Goal: Communication & Community: Participate in discussion

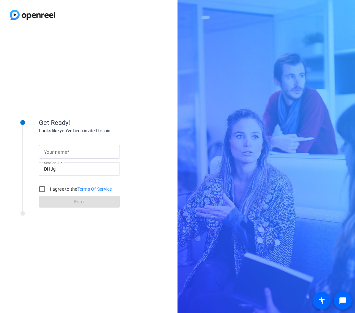
click at [107, 148] on input "Your name" at bounding box center [79, 152] width 71 height 8
type input "[PERSON_NAME] (Pfizer)"
click at [38, 191] on input "I agree to the Terms Of Service" at bounding box center [42, 188] width 13 height 13
checkbox input "true"
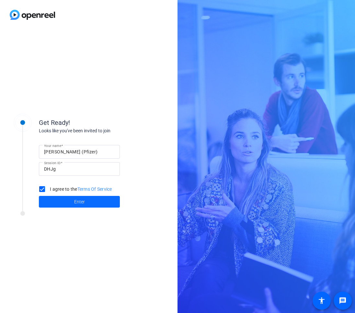
click at [59, 198] on span at bounding box center [79, 202] width 81 height 16
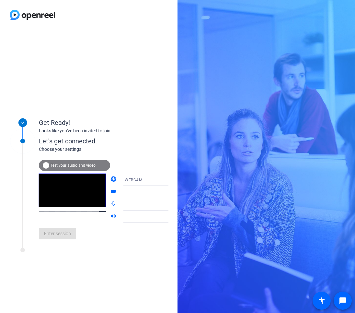
click at [125, 194] on div at bounding box center [149, 192] width 48 height 8
click at [146, 180] on div "WEBCAM" at bounding box center [149, 180] width 48 height 8
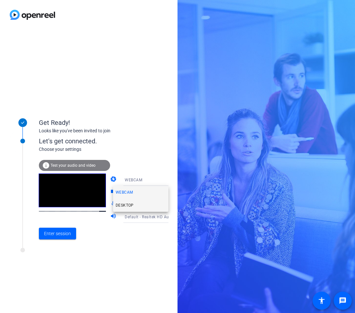
click at [134, 205] on mat-option "DESKTOP" at bounding box center [140, 205] width 55 height 13
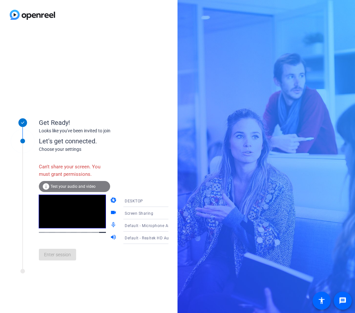
click at [155, 201] on div "DESKTOP" at bounding box center [149, 201] width 48 height 8
click at [144, 214] on mat-option "WEBCAM" at bounding box center [140, 213] width 55 height 13
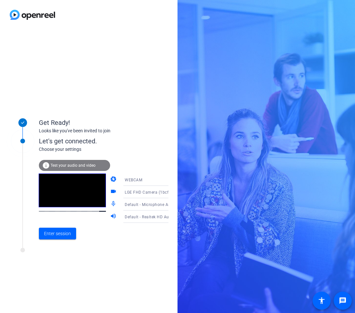
click at [128, 179] on span "WEBCAM" at bounding box center [133, 180] width 17 height 5
click at [133, 205] on span "DESKTOP" at bounding box center [125, 205] width 18 height 8
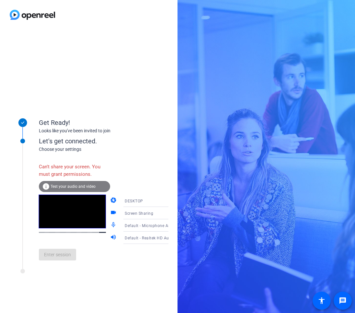
click at [132, 199] on span "DESKTOP" at bounding box center [134, 201] width 18 height 5
click at [137, 212] on mat-option "WEBCAM" at bounding box center [140, 213] width 55 height 13
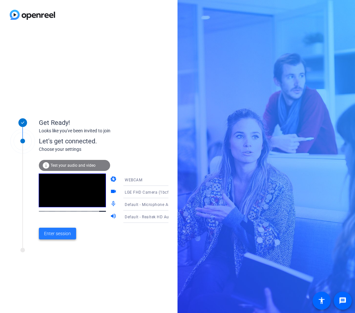
click at [53, 237] on span at bounding box center [57, 234] width 37 height 16
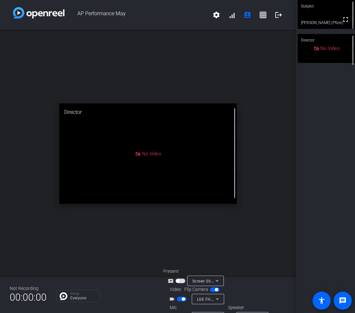
drag, startPoint x: 340, startPoint y: 125, endPoint x: 336, endPoint y: 114, distance: 11.8
click at [340, 125] on div "Subject fullscreen [PERSON_NAME] (Pfizer) Director No Video" at bounding box center [325, 156] width 59 height 313
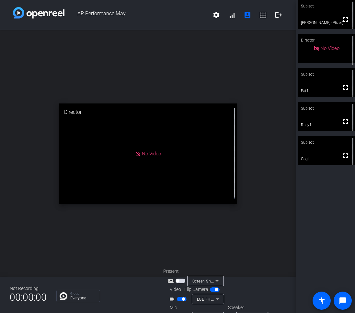
drag, startPoint x: 321, startPoint y: 151, endPoint x: 310, endPoint y: 149, distance: 10.8
click at [321, 150] on video at bounding box center [326, 150] width 57 height 29
click at [239, 237] on div "open_in_new Subject No Video Cagil" at bounding box center [148, 153] width 296 height 247
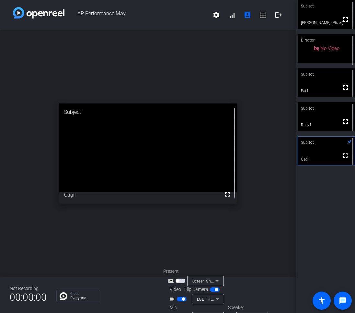
click at [224, 246] on div "open_in_new Subject fullscreen Cagil" at bounding box center [148, 153] width 296 height 247
click at [237, 217] on div "open_in_new Subject fullscreen Cagil" at bounding box center [148, 153] width 296 height 247
click at [216, 224] on div "open_in_new Subject fullscreen Cagil" at bounding box center [148, 153] width 296 height 247
click at [316, 15] on video at bounding box center [326, 14] width 57 height 29
click at [180, 297] on span "button" at bounding box center [182, 298] width 10 height 5
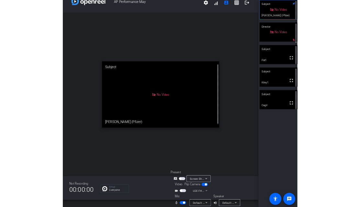
scroll to position [17, 0]
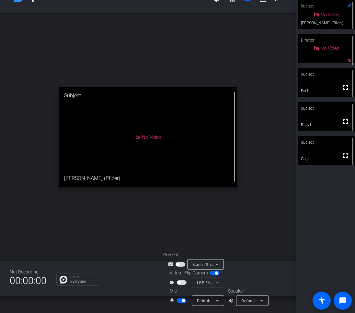
click at [181, 302] on span "button" at bounding box center [182, 300] width 10 height 5
click at [324, 154] on video at bounding box center [326, 150] width 57 height 29
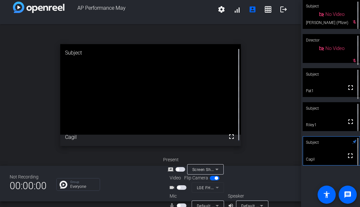
scroll to position [0, 0]
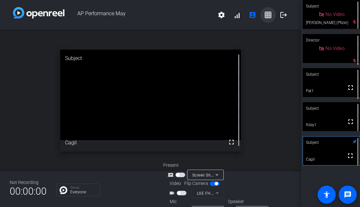
click at [261, 15] on span at bounding box center [268, 15] width 16 height 16
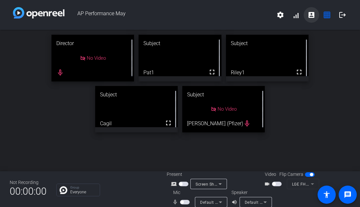
click at [304, 16] on span at bounding box center [312, 15] width 16 height 16
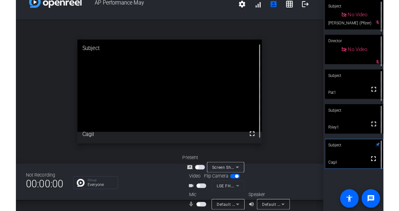
scroll to position [17, 0]
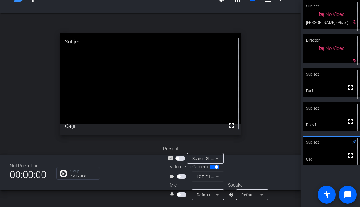
drag, startPoint x: 182, startPoint y: 177, endPoint x: 178, endPoint y: 184, distance: 8.3
click at [182, 177] on span "button" at bounding box center [182, 176] width 10 height 5
click at [178, 194] on span "button" at bounding box center [178, 194] width 3 height 3
click at [59, 199] on div "AP Performance May settings signal_cellular_alt account_box grid_on logout open…" at bounding box center [150, 103] width 301 height 207
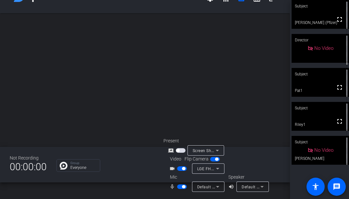
click at [306, 146] on div "Subject" at bounding box center [319, 142] width 57 height 12
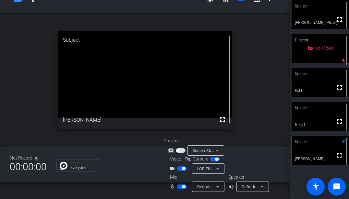
click at [179, 168] on span "button" at bounding box center [182, 169] width 10 height 5
click at [180, 188] on span "button" at bounding box center [182, 187] width 10 height 5
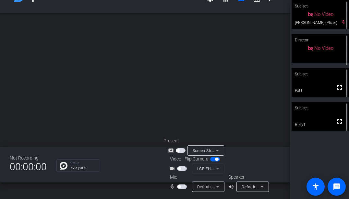
click at [179, 186] on span "button" at bounding box center [178, 186] width 3 height 3
click at [184, 168] on span "button" at bounding box center [182, 169] width 10 height 5
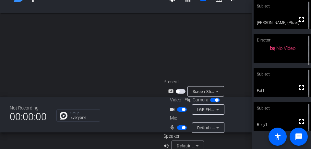
click at [181, 129] on span "button" at bounding box center [182, 127] width 10 height 5
click at [183, 127] on span "button" at bounding box center [182, 127] width 10 height 5
click at [182, 126] on span "button" at bounding box center [183, 127] width 3 height 3
click at [181, 127] on span "button" at bounding box center [182, 127] width 10 height 5
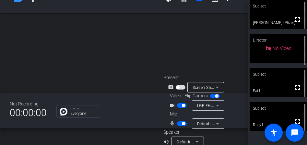
click at [182, 123] on span "button" at bounding box center [183, 123] width 3 height 3
click at [184, 121] on mat-slide-toggle at bounding box center [182, 123] width 11 height 7
click at [183, 124] on span "button" at bounding box center [182, 123] width 10 height 5
click at [128, 136] on div "AP Performance May settings signal_cellular_alt account_box grid_on logout open…" at bounding box center [124, 72] width 248 height 145
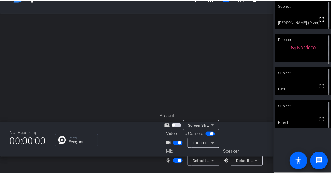
scroll to position [26, 0]
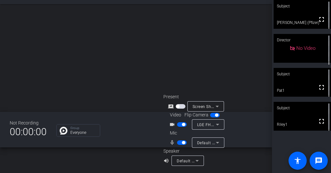
drag, startPoint x: 179, startPoint y: 144, endPoint x: 184, endPoint y: 134, distance: 10.4
click at [179, 144] on span "button" at bounding box center [182, 143] width 10 height 5
click at [182, 124] on span "button" at bounding box center [183, 124] width 3 height 3
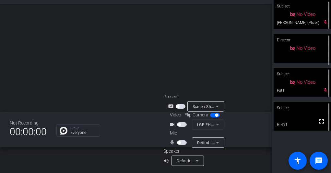
click at [180, 145] on span "button" at bounding box center [182, 143] width 10 height 5
click at [179, 143] on span "button" at bounding box center [182, 143] width 10 height 5
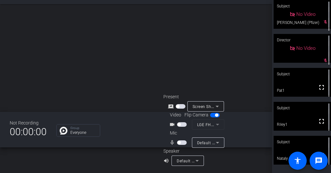
click at [295, 147] on div "Subject" at bounding box center [301, 142] width 57 height 12
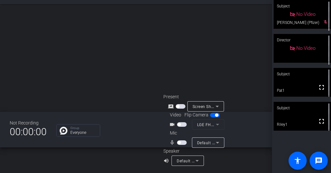
click at [181, 144] on span "button" at bounding box center [182, 143] width 10 height 5
drag, startPoint x: 178, startPoint y: 144, endPoint x: 183, endPoint y: 156, distance: 13.7
click at [178, 144] on span "button" at bounding box center [182, 143] width 10 height 5
click at [182, 143] on span "button" at bounding box center [182, 143] width 10 height 5
click at [180, 144] on span "button" at bounding box center [182, 143] width 10 height 5
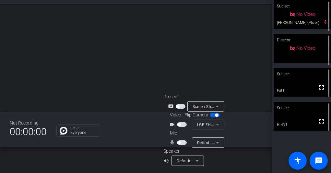
click at [183, 143] on span "button" at bounding box center [182, 143] width 10 height 5
click at [180, 143] on span "button" at bounding box center [182, 143] width 10 height 5
click at [181, 145] on span "button" at bounding box center [182, 143] width 10 height 5
drag, startPoint x: 178, startPoint y: 142, endPoint x: 175, endPoint y: 144, distance: 3.7
click at [178, 142] on span "button" at bounding box center [182, 143] width 10 height 5
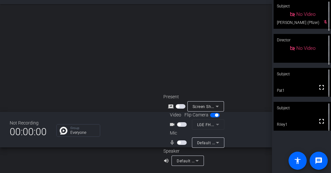
click at [90, 173] on div "AP Performance May settings signal_cellular_alt account_box grid_on logout open…" at bounding box center [136, 86] width 272 height 173
click at [181, 144] on span "button" at bounding box center [182, 143] width 10 height 5
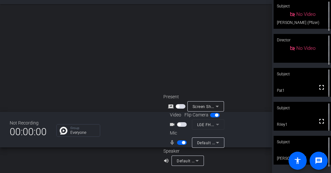
click at [182, 106] on span "button" at bounding box center [181, 106] width 10 height 5
click at [179, 124] on span "button" at bounding box center [178, 124] width 3 height 3
click at [180, 124] on span "button" at bounding box center [182, 124] width 10 height 5
click at [180, 125] on span "button" at bounding box center [178, 124] width 3 height 3
click at [280, 150] on video at bounding box center [301, 150] width 57 height 29
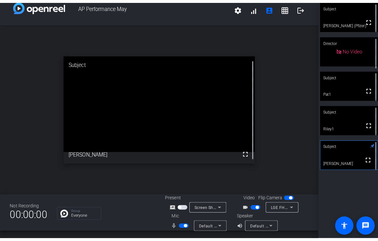
scroll to position [7, 0]
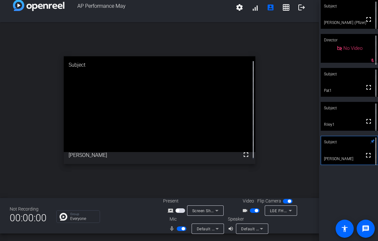
click at [255, 210] on span "button" at bounding box center [256, 210] width 3 height 3
click at [182, 230] on span "button" at bounding box center [183, 228] width 3 height 3
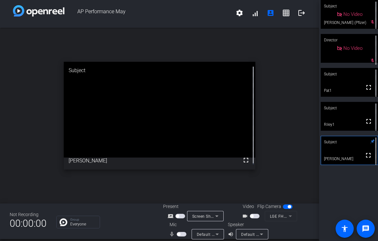
scroll to position [0, 0]
